Goal: Information Seeking & Learning: Learn about a topic

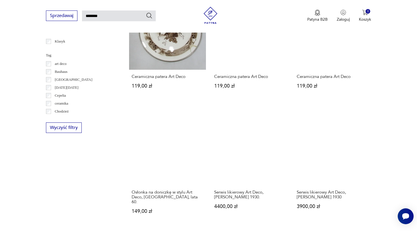
scroll to position [369, 0]
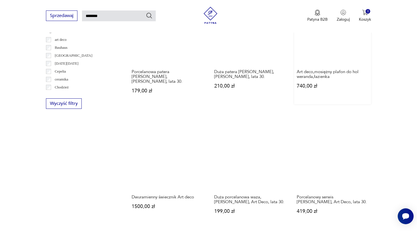
scroll to position [393, 0]
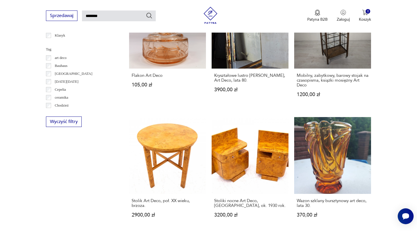
scroll to position [385, 0]
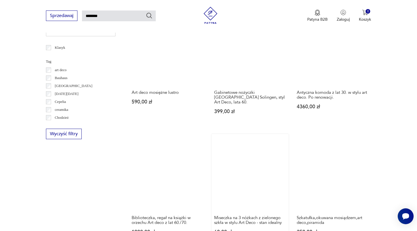
scroll to position [362, 0]
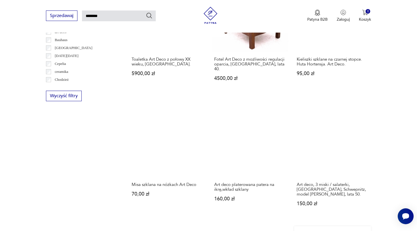
scroll to position [409, 0]
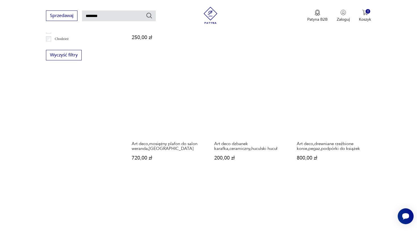
scroll to position [449, 0]
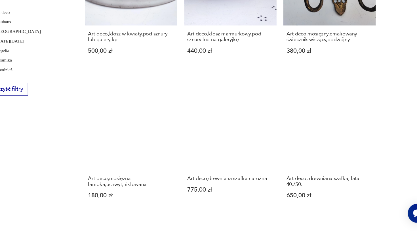
scroll to position [384, 0]
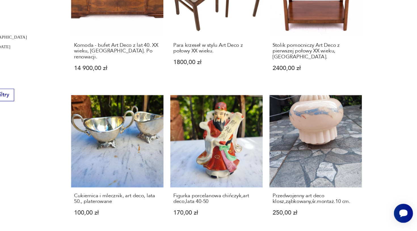
scroll to position [380, 0]
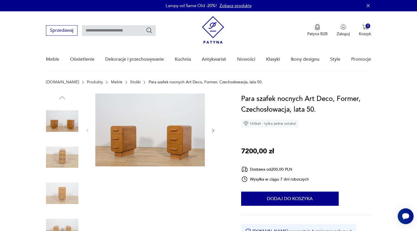
click at [183, 150] on img at bounding box center [149, 130] width 109 height 73
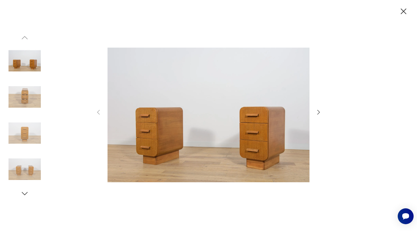
click at [320, 111] on icon "button" at bounding box center [318, 112] width 7 height 7
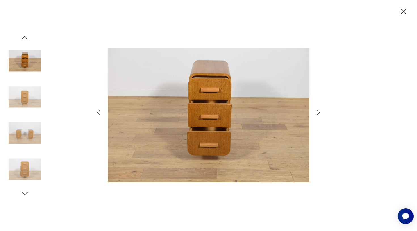
click at [320, 111] on icon "button" at bounding box center [318, 112] width 7 height 7
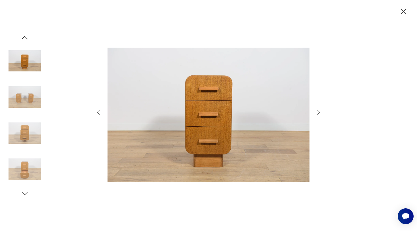
click at [320, 111] on icon "button" at bounding box center [318, 112] width 7 height 7
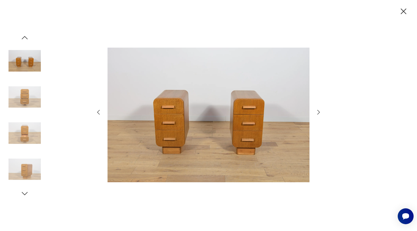
click at [405, 11] on icon "button" at bounding box center [403, 12] width 10 height 10
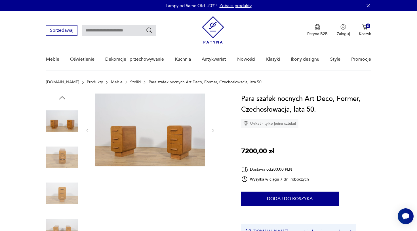
click at [60, 160] on img at bounding box center [62, 157] width 32 height 32
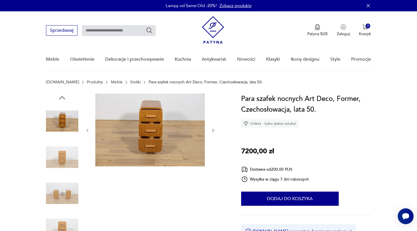
click at [64, 183] on img at bounding box center [62, 193] width 32 height 32
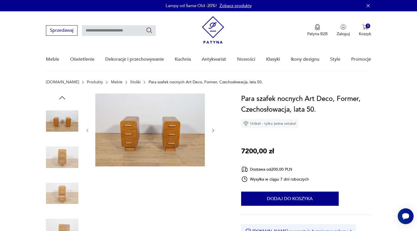
click at [66, 226] on img at bounding box center [62, 229] width 32 height 32
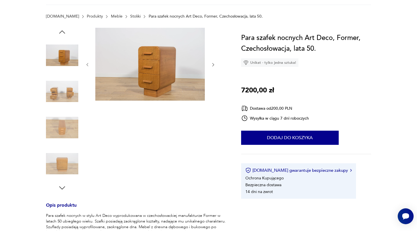
scroll to position [82, 0]
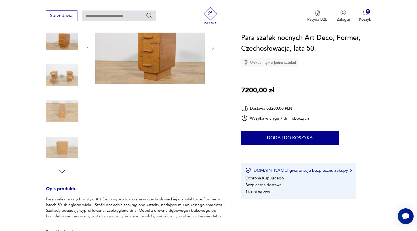
click at [65, 170] on icon "button" at bounding box center [62, 171] width 9 height 9
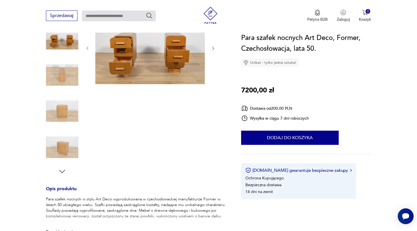
click at [65, 170] on icon "button" at bounding box center [62, 171] width 9 height 9
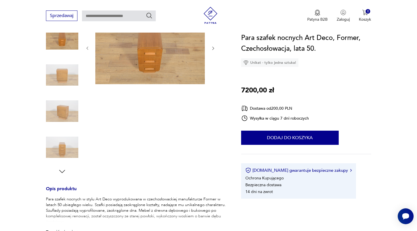
click at [65, 170] on icon "button" at bounding box center [62, 171] width 9 height 9
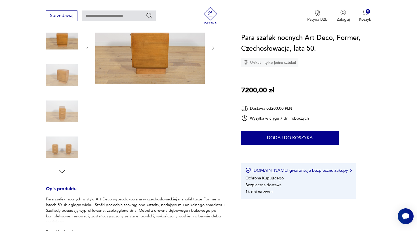
click at [65, 170] on icon "button" at bounding box center [62, 171] width 9 height 9
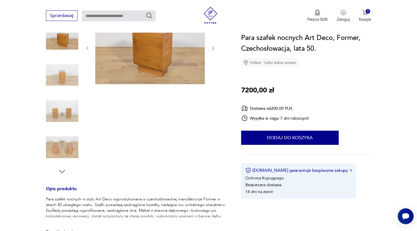
click at [172, 54] on img at bounding box center [149, 47] width 109 height 73
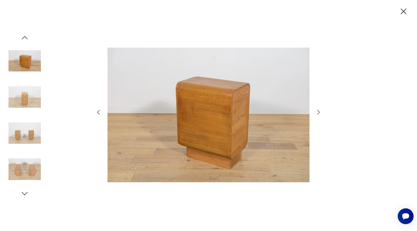
scroll to position [54, 0]
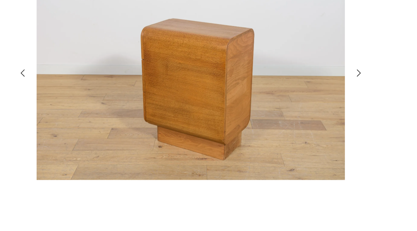
click at [315, 109] on icon "button" at bounding box center [318, 112] width 7 height 7
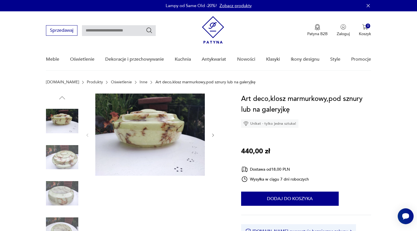
click at [65, 151] on img at bounding box center [62, 157] width 32 height 32
